Goal: Navigation & Orientation: Find specific page/section

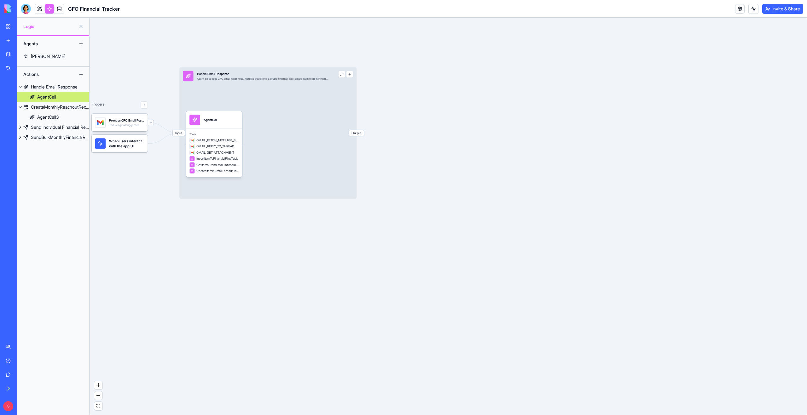
click at [10, 24] on link "My Workspace" at bounding box center [14, 26] width 25 height 13
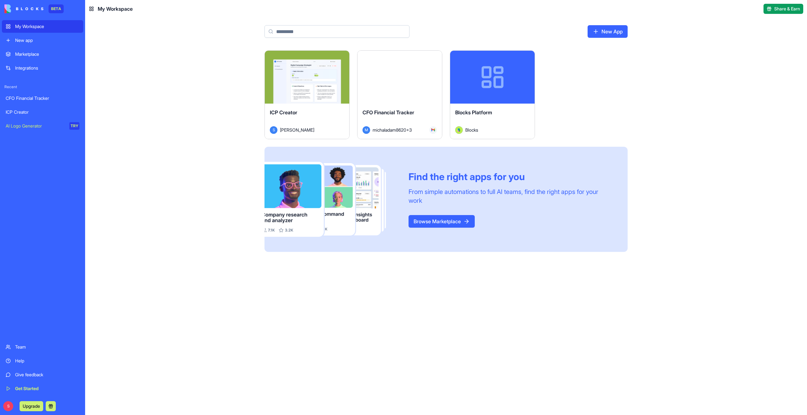
click at [302, 94] on div "Launch" at bounding box center [307, 77] width 84 height 53
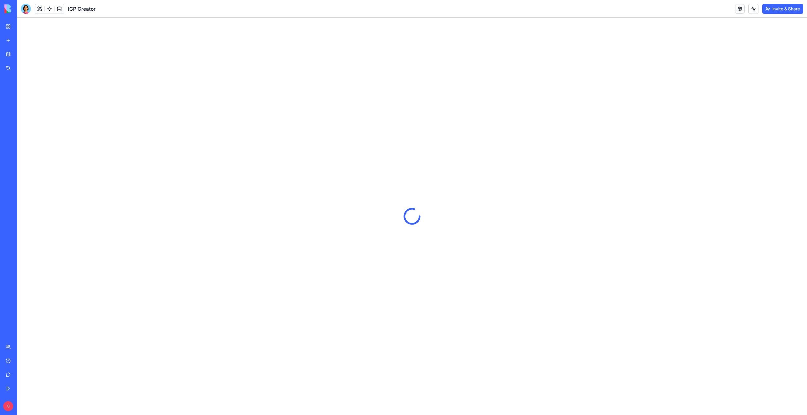
click at [18, 28] on div "My Workspace" at bounding box center [19, 26] width 8 height 6
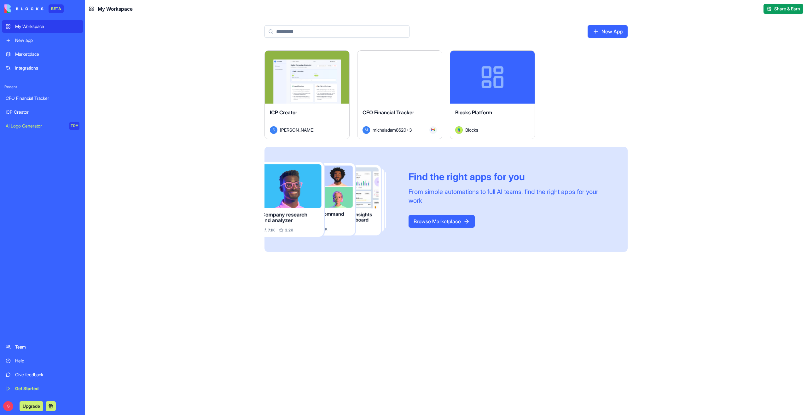
click at [25, 49] on link "Marketplace" at bounding box center [42, 54] width 81 height 13
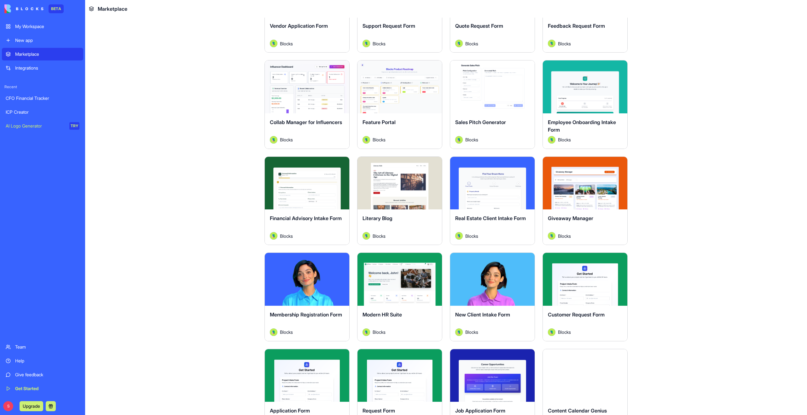
scroll to position [470, 0]
click at [403, 186] on button "Explore" at bounding box center [399, 183] width 47 height 13
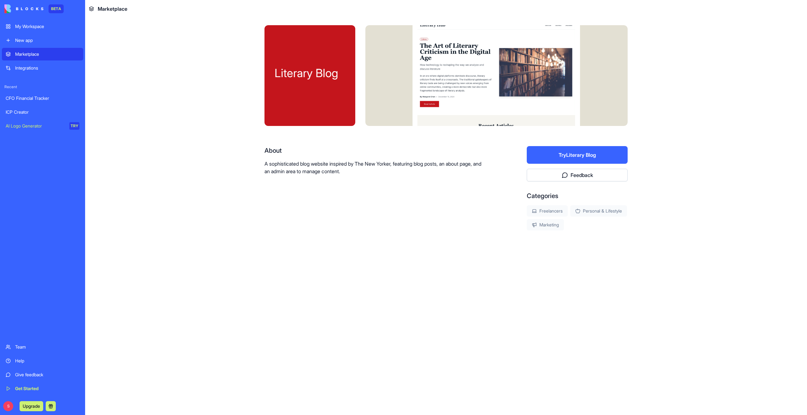
click at [553, 150] on button "Try Literary Blog" at bounding box center [577, 155] width 101 height 18
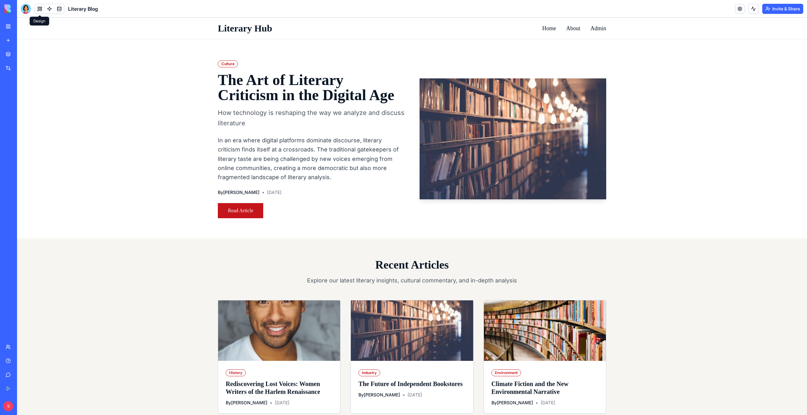
click at [38, 9] on span at bounding box center [40, 9] width 18 height 18
